Goal: Task Accomplishment & Management: Complete application form

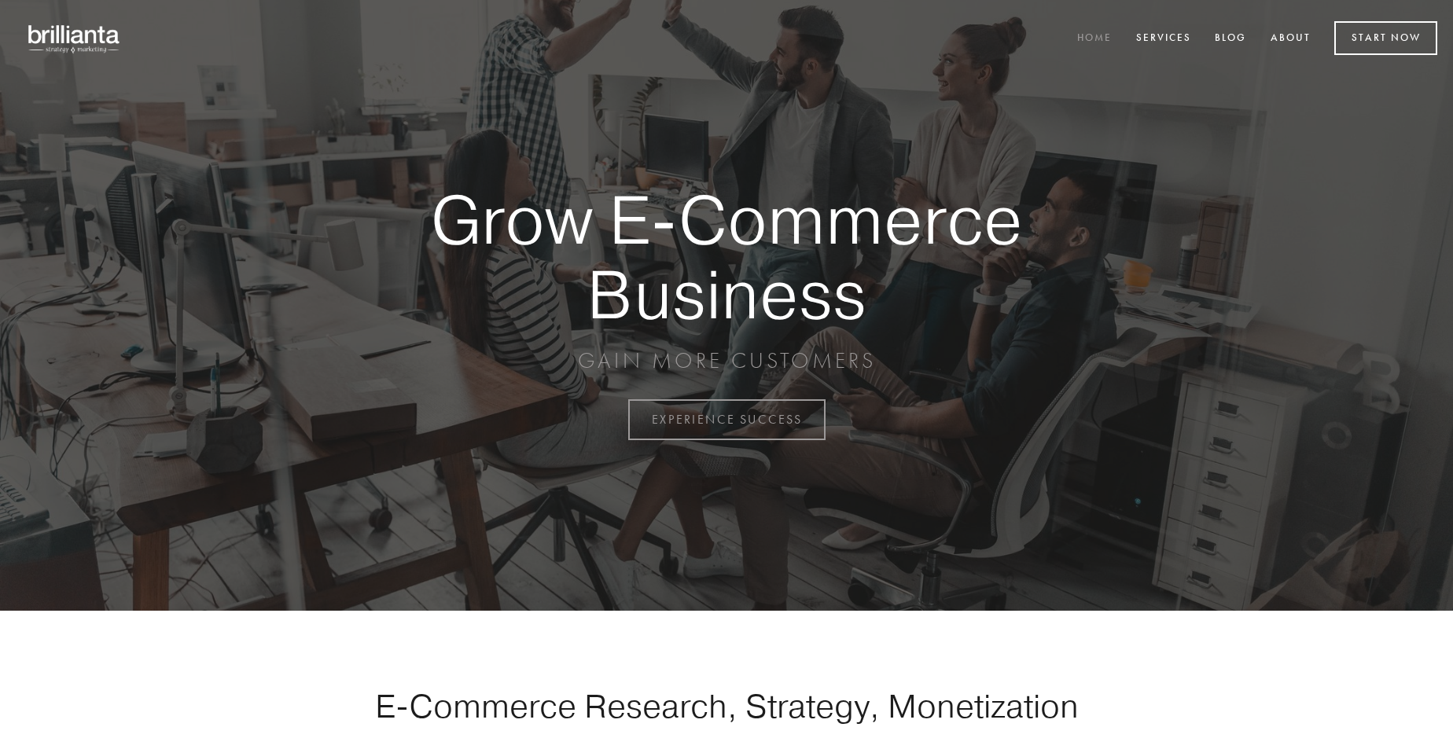
scroll to position [4122, 0]
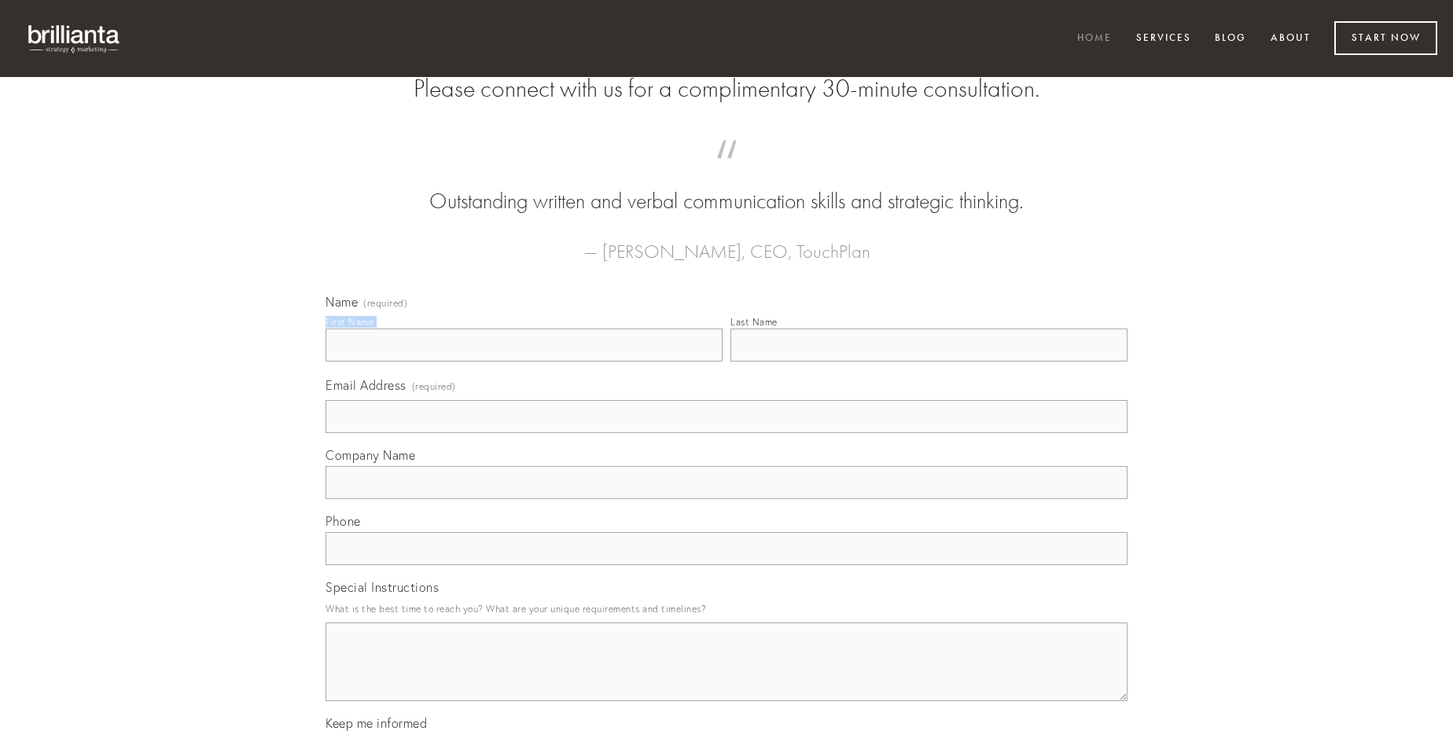
type input "[PERSON_NAME]"
click at [929, 362] on input "Last Name" at bounding box center [929, 345] width 397 height 33
type input "[PERSON_NAME]"
click at [727, 433] on input "Email Address (required)" at bounding box center [727, 416] width 802 height 33
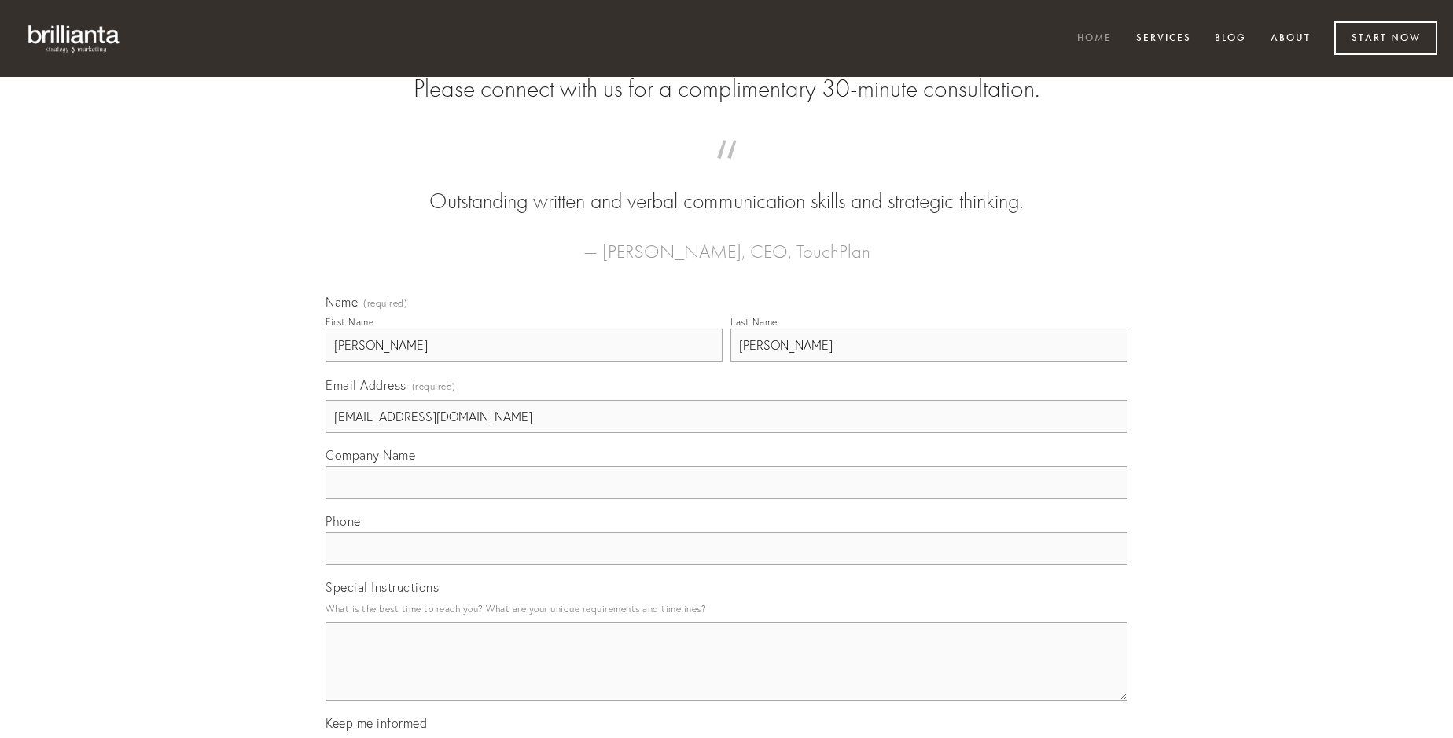
type input "[EMAIL_ADDRESS][DOMAIN_NAME]"
click at [727, 499] on input "Company Name" at bounding box center [727, 482] width 802 height 33
type input "adopto"
click at [727, 565] on input "text" at bounding box center [727, 548] width 802 height 33
click at [727, 676] on textarea "Special Instructions" at bounding box center [727, 662] width 802 height 79
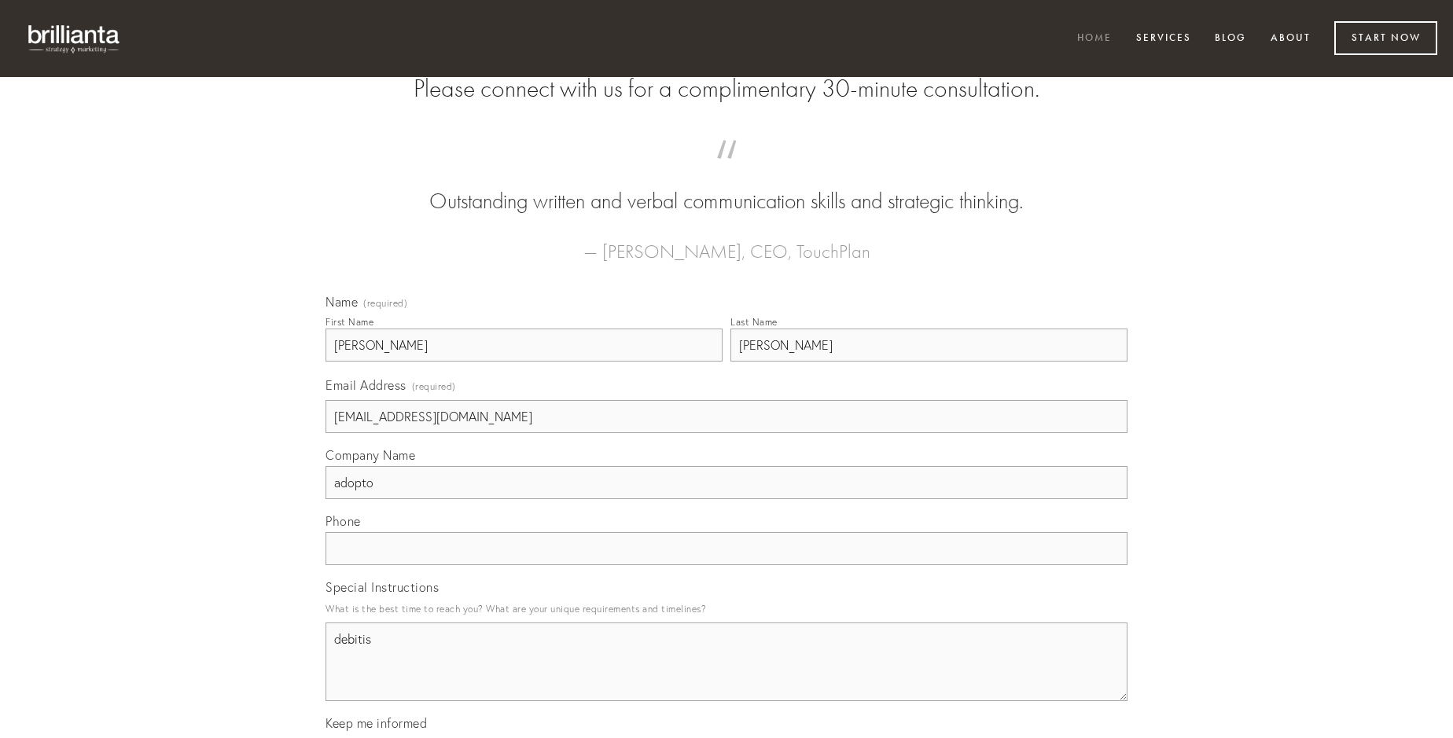
type textarea "debitis"
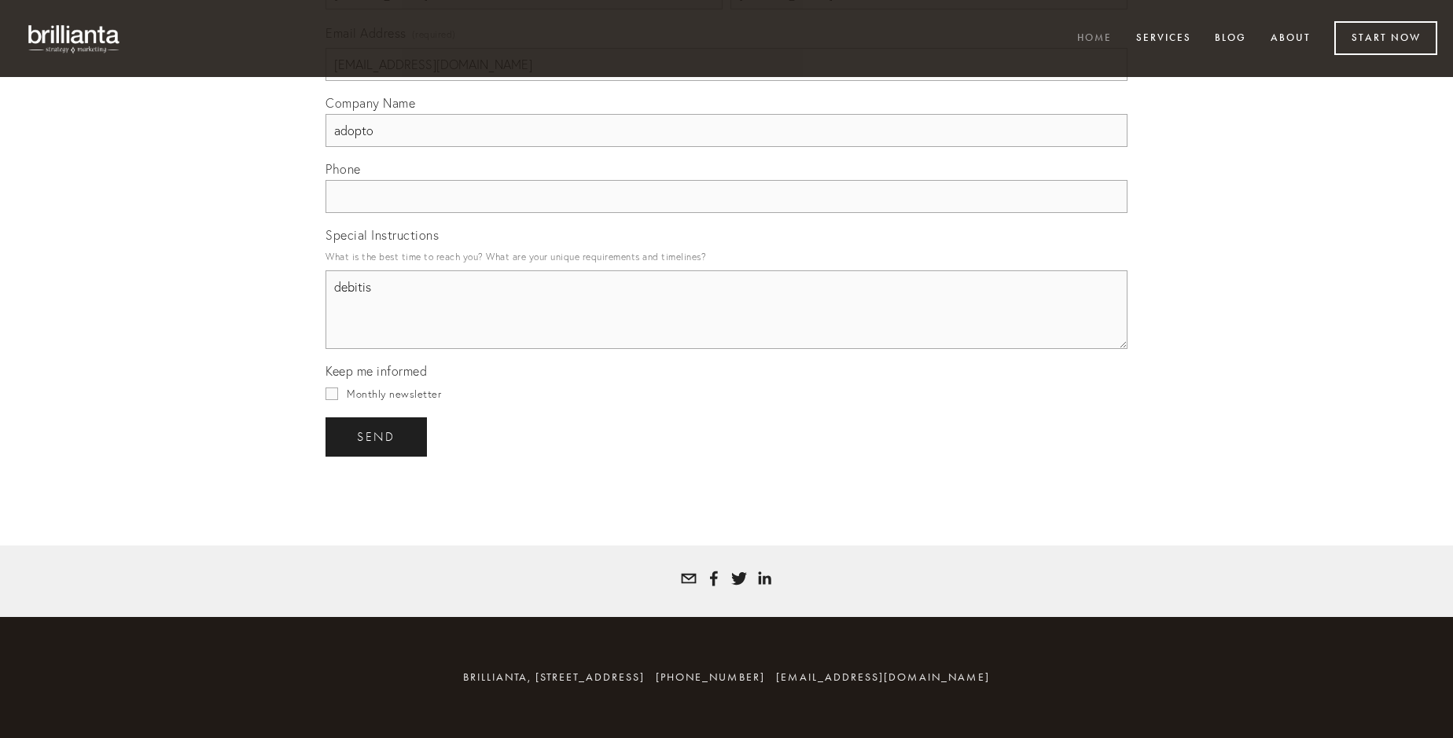
click at [377, 436] on span "send" at bounding box center [376, 437] width 39 height 14
